Goal: Use online tool/utility: Utilize a website feature to perform a specific function

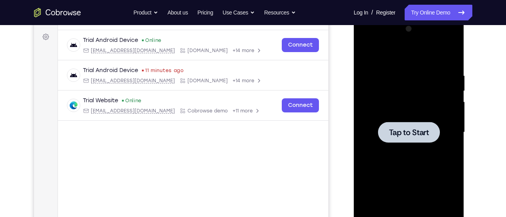
click at [390, 139] on div at bounding box center [409, 132] width 62 height 21
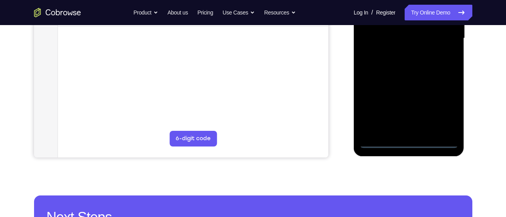
scroll to position [210, 0]
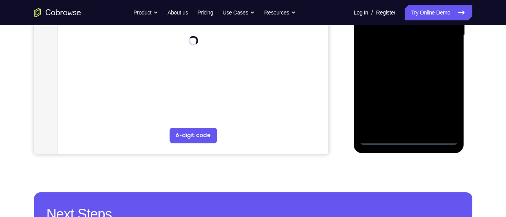
click at [442, 136] on div at bounding box center [409, 35] width 99 height 219
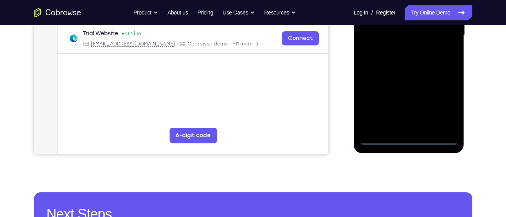
click at [438, 138] on div at bounding box center [409, 35] width 99 height 219
drag, startPoint x: 394, startPoint y: 101, endPoint x: 493, endPoint y: 106, distance: 99.1
click at [465, 106] on html "Online web based iOS Simulators and Android Emulators. Run iPhone, iPad, Mobile…" at bounding box center [409, 37] width 111 height 235
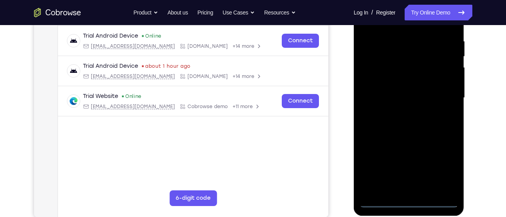
scroll to position [145, 0]
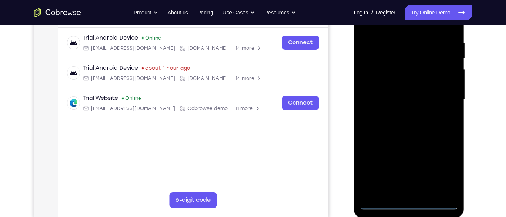
click at [379, 91] on div at bounding box center [409, 99] width 99 height 219
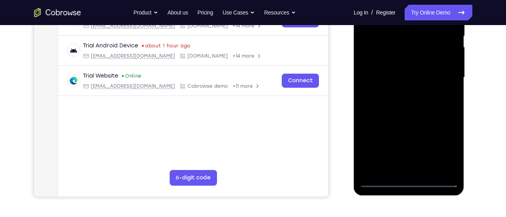
scroll to position [169, 0]
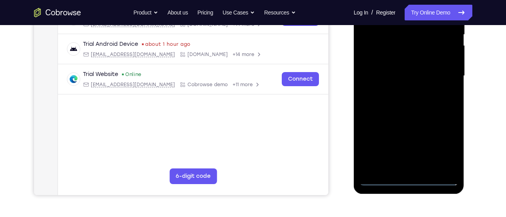
drag, startPoint x: 436, startPoint y: 137, endPoint x: 442, endPoint y: 141, distance: 6.7
click at [442, 141] on div at bounding box center [409, 75] width 99 height 219
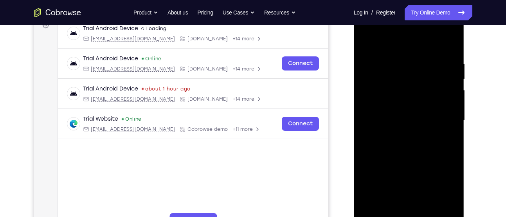
scroll to position [124, 0]
click at [414, 45] on div at bounding box center [409, 120] width 99 height 219
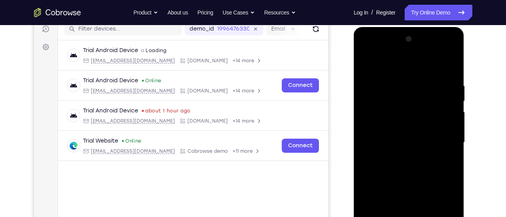
scroll to position [102, 0]
click at [385, 67] on div at bounding box center [409, 142] width 99 height 219
click at [440, 137] on div at bounding box center [409, 142] width 99 height 219
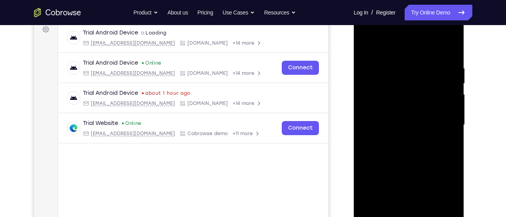
scroll to position [120, 0]
click at [397, 139] on div at bounding box center [409, 124] width 99 height 219
click at [410, 162] on div at bounding box center [409, 124] width 99 height 219
click at [398, 88] on div at bounding box center [409, 124] width 99 height 219
click at [415, 103] on div at bounding box center [409, 124] width 99 height 219
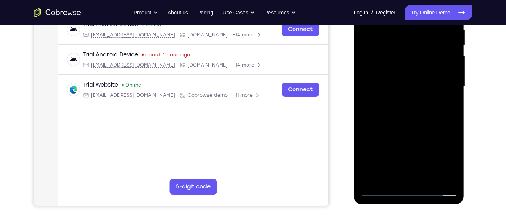
scroll to position [162, 0]
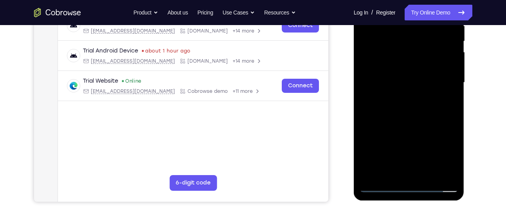
click at [415, 123] on div at bounding box center [409, 82] width 99 height 219
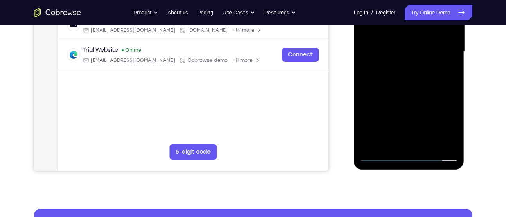
scroll to position [194, 0]
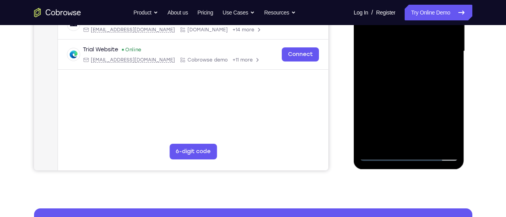
click at [415, 144] on div at bounding box center [409, 51] width 99 height 219
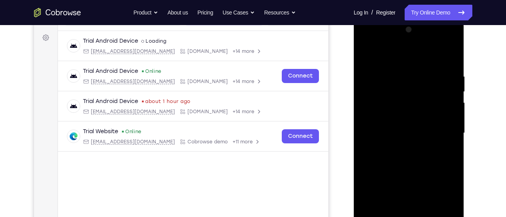
scroll to position [111, 0]
click at [414, 126] on div at bounding box center [409, 133] width 99 height 219
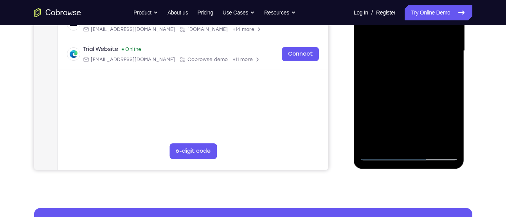
scroll to position [195, 0]
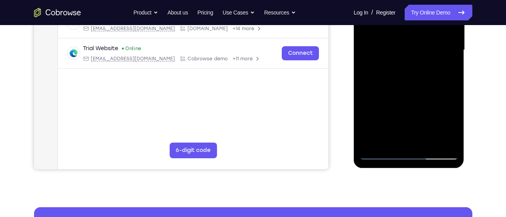
click at [415, 84] on div at bounding box center [409, 50] width 99 height 219
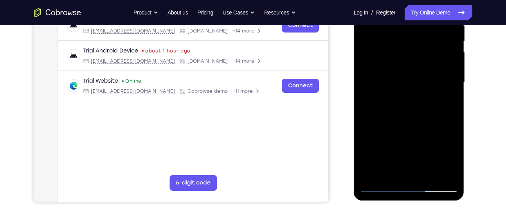
scroll to position [162, 0]
drag, startPoint x: 413, startPoint y: 123, endPoint x: 421, endPoint y: 97, distance: 27.5
click at [421, 97] on div at bounding box center [409, 82] width 99 height 219
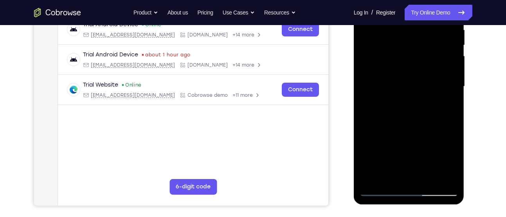
scroll to position [161, 0]
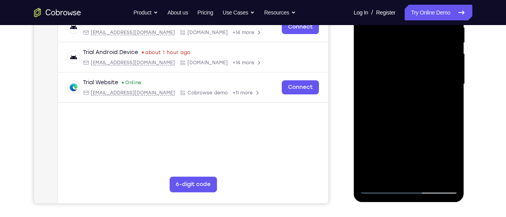
click at [454, 94] on div at bounding box center [409, 84] width 99 height 219
click at [451, 94] on div at bounding box center [409, 84] width 99 height 219
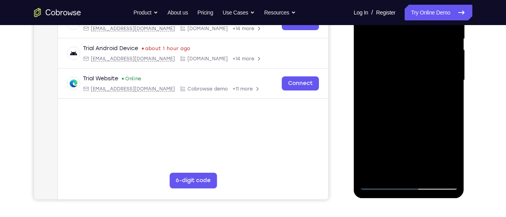
scroll to position [165, 0]
click at [453, 92] on div at bounding box center [409, 79] width 99 height 219
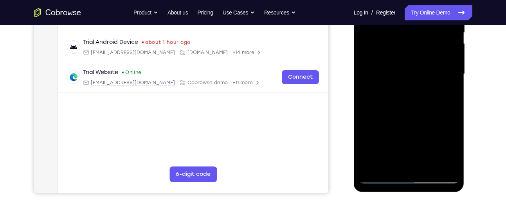
scroll to position [174, 0]
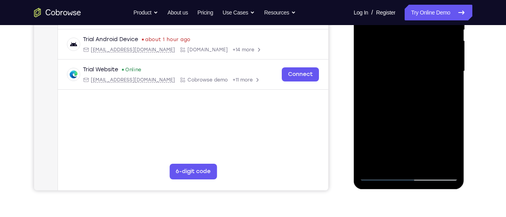
click at [426, 164] on div at bounding box center [409, 71] width 99 height 219
click at [413, 113] on div at bounding box center [409, 71] width 99 height 219
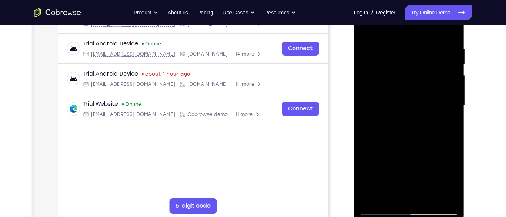
scroll to position [139, 0]
click at [401, 96] on div at bounding box center [409, 105] width 99 height 219
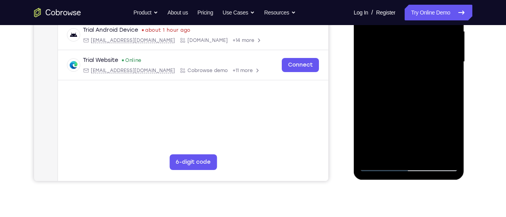
scroll to position [184, 0]
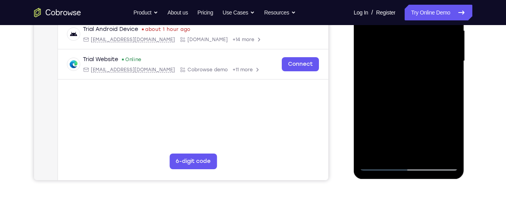
drag, startPoint x: 448, startPoint y: 80, endPoint x: 445, endPoint y: 148, distance: 68.2
click at [445, 148] on div at bounding box center [409, 60] width 99 height 219
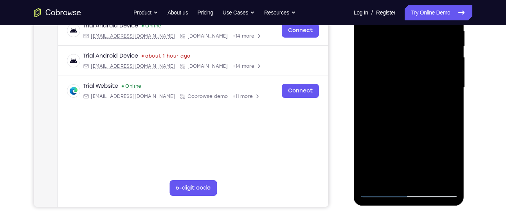
scroll to position [157, 0]
drag, startPoint x: 440, startPoint y: 131, endPoint x: 447, endPoint y: 100, distance: 32.5
click at [447, 100] on div at bounding box center [409, 87] width 99 height 219
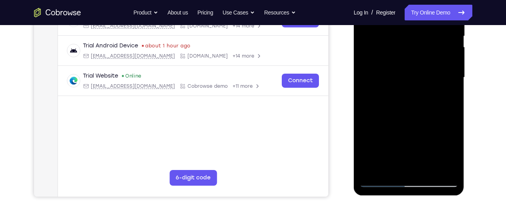
scroll to position [168, 0]
drag, startPoint x: 440, startPoint y: 131, endPoint x: 446, endPoint y: 101, distance: 30.2
click at [446, 101] on div at bounding box center [409, 77] width 99 height 219
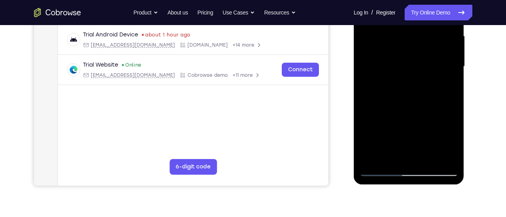
scroll to position [179, 0]
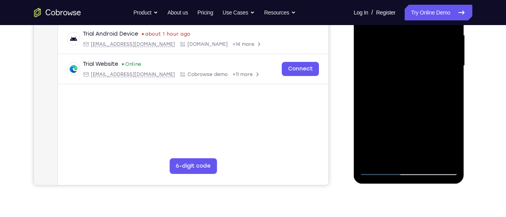
drag, startPoint x: 440, startPoint y: 128, endPoint x: 452, endPoint y: 74, distance: 54.9
click at [452, 74] on div at bounding box center [409, 65] width 99 height 219
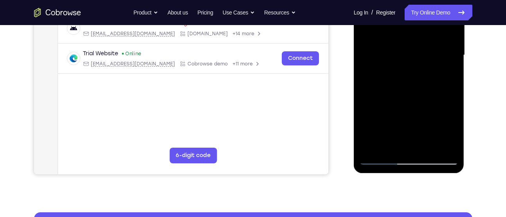
scroll to position [191, 0]
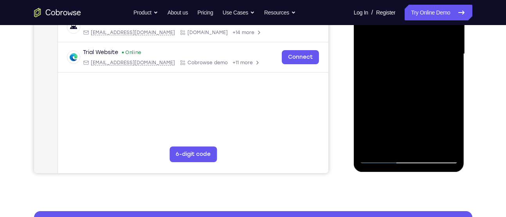
click at [381, 155] on div at bounding box center [409, 53] width 99 height 219
click at [381, 158] on div at bounding box center [409, 53] width 99 height 219
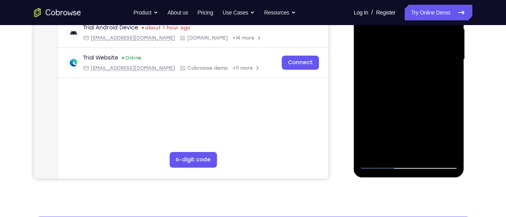
scroll to position [186, 0]
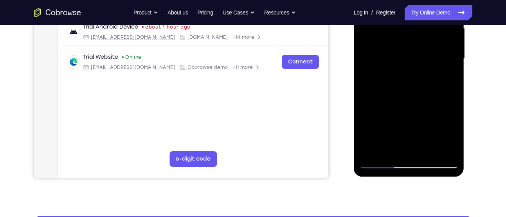
click at [379, 161] on div at bounding box center [409, 58] width 99 height 219
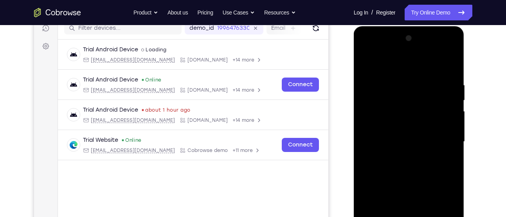
scroll to position [103, 0]
click at [437, 73] on div at bounding box center [409, 141] width 99 height 219
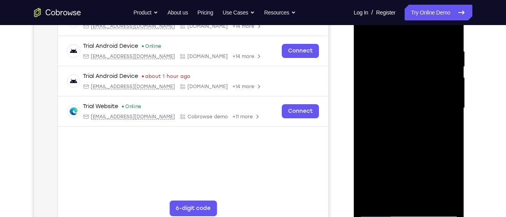
scroll to position [137, 0]
click at [369, 126] on div at bounding box center [409, 107] width 99 height 219
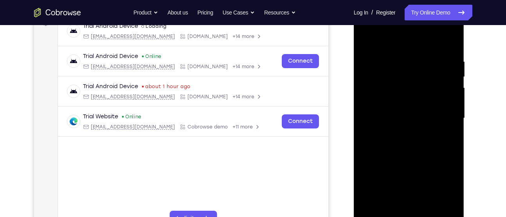
scroll to position [126, 0]
click at [447, 43] on div at bounding box center [409, 118] width 99 height 219
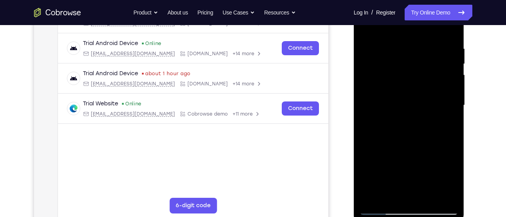
scroll to position [139, 0]
click at [395, 38] on div at bounding box center [409, 105] width 99 height 219
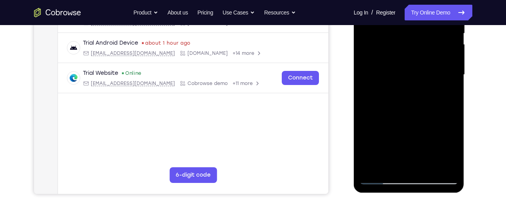
scroll to position [171, 0]
click at [438, 162] on div at bounding box center [409, 74] width 99 height 219
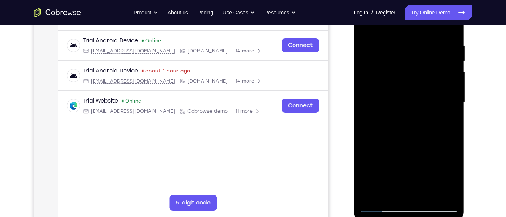
scroll to position [141, 0]
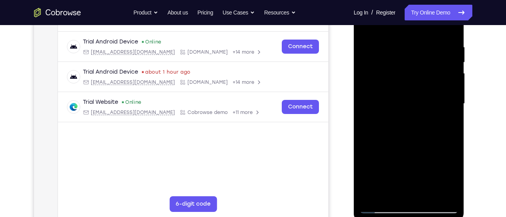
click at [440, 120] on div at bounding box center [409, 103] width 99 height 219
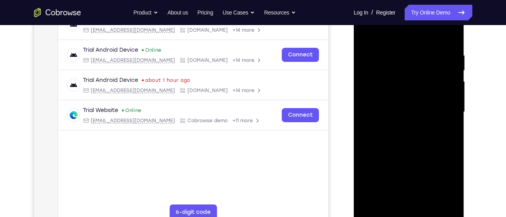
scroll to position [133, 0]
click at [442, 124] on div at bounding box center [409, 112] width 99 height 219
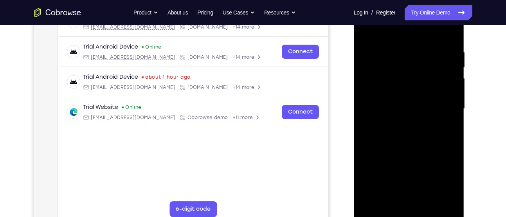
scroll to position [136, 0]
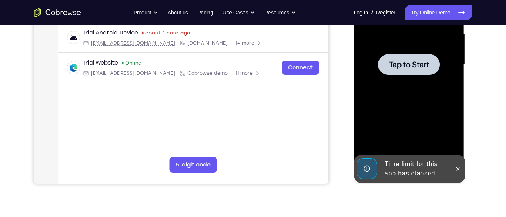
scroll to position [181, 0]
